Goal: Entertainment & Leisure: Consume media (video, audio)

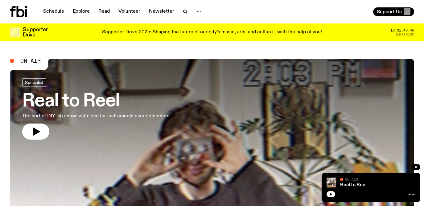
click at [37, 129] on icon "button" at bounding box center [36, 131] width 10 height 10
click at [32, 134] on icon "button" at bounding box center [36, 131] width 10 height 10
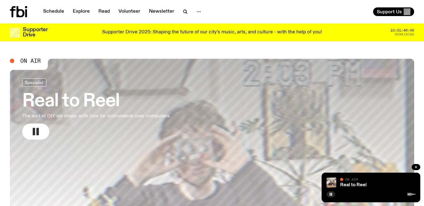
click at [74, 101] on h3 "Real to Reel" at bounding box center [96, 100] width 149 height 17
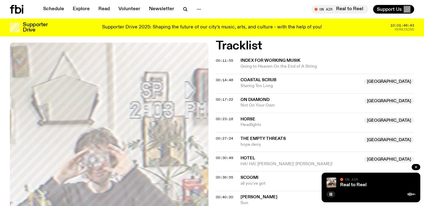
scroll to position [195, 0]
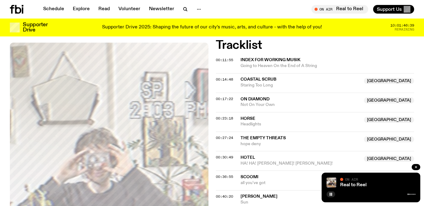
click at [248, 60] on span "Index For Working Musik" at bounding box center [270, 60] width 60 height 4
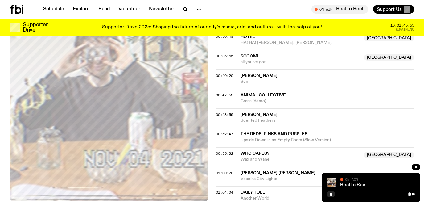
scroll to position [312, 0]
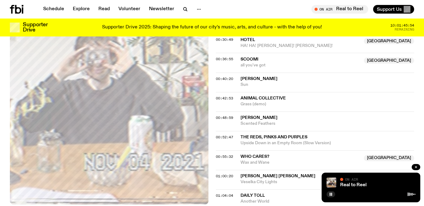
click at [223, 59] on span "00:36:55" at bounding box center [224, 58] width 17 height 5
click at [246, 77] on span "[PERSON_NAME]" at bounding box center [258, 78] width 37 height 4
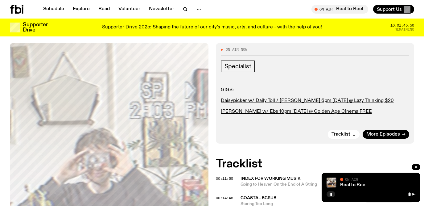
scroll to position [75, 0]
